Goal: Information Seeking & Learning: Learn about a topic

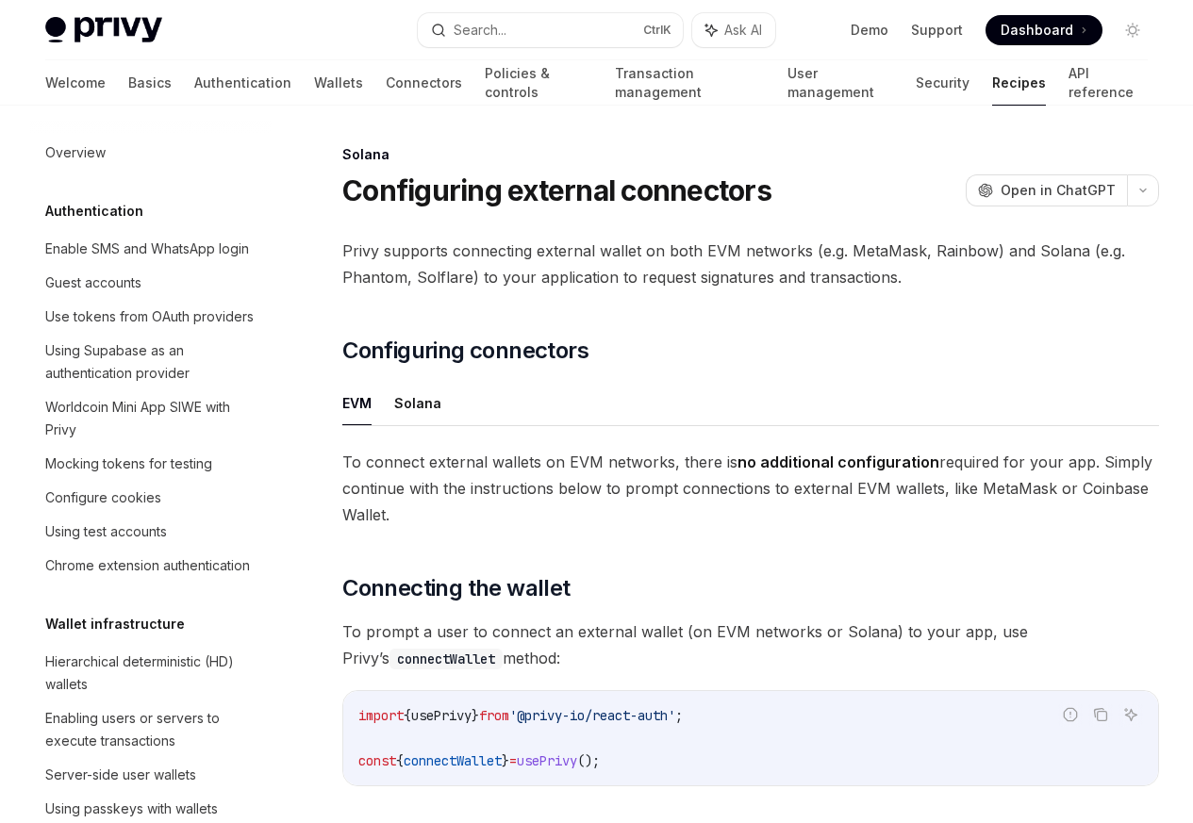
scroll to position [3021, 0]
